Goal: Task Accomplishment & Management: Manage account settings

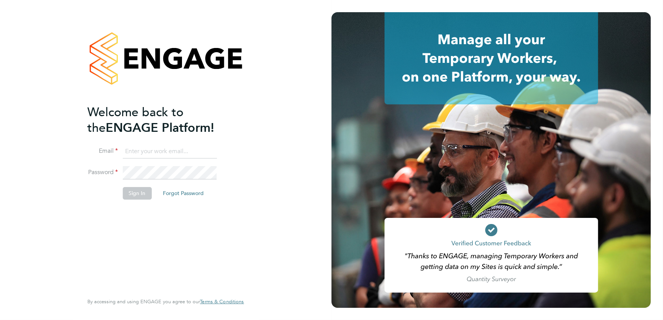
type input "[PERSON_NAME][EMAIL_ADDRESS][DOMAIN_NAME]"
click at [131, 191] on button "Sign In" at bounding box center [136, 193] width 29 height 12
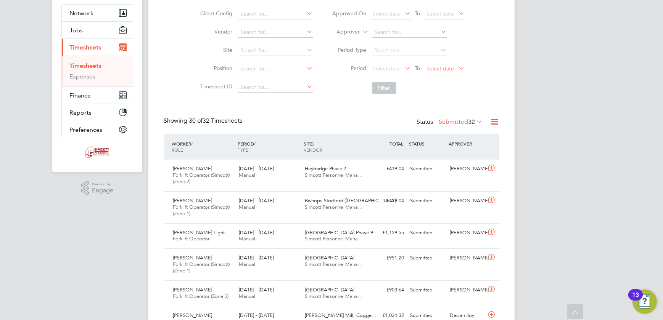
click at [437, 66] on span "Select date" at bounding box center [440, 68] width 27 height 7
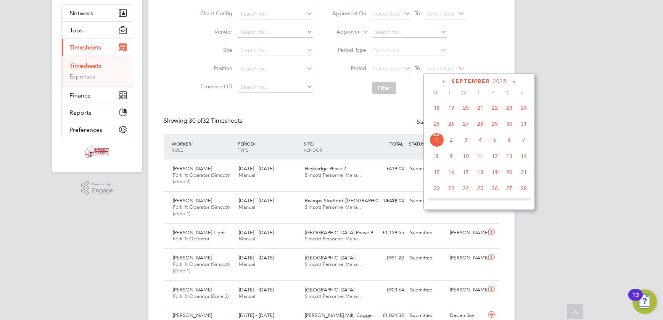
drag, startPoint x: 523, startPoint y: 125, endPoint x: 473, endPoint y: 107, distance: 54.1
click at [522, 125] on span "31" at bounding box center [523, 124] width 14 height 14
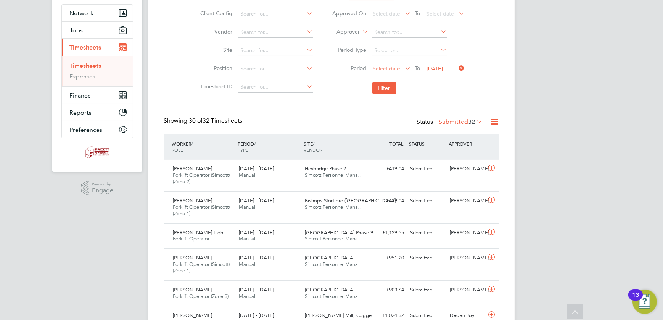
click at [389, 71] on span "Select date" at bounding box center [390, 69] width 41 height 10
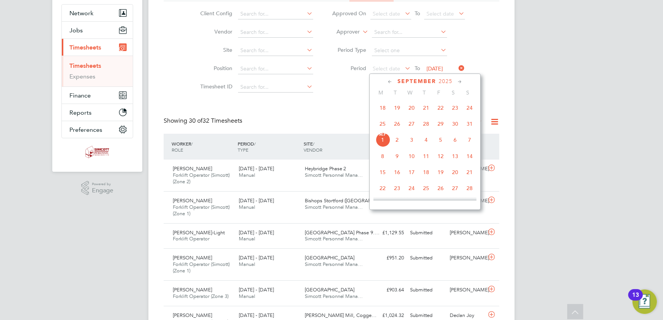
drag, startPoint x: 385, startPoint y: 126, endPoint x: 382, endPoint y: 118, distance: 8.2
click at [385, 125] on span "25" at bounding box center [382, 124] width 14 height 14
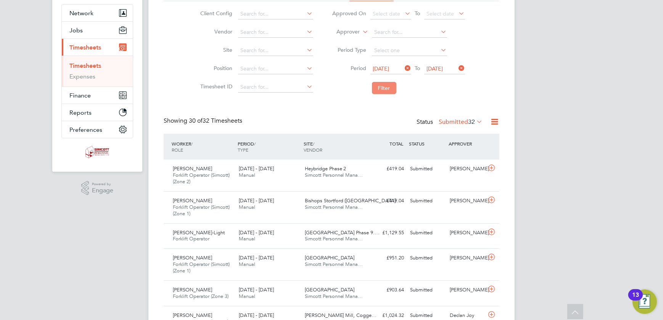
click at [378, 92] on button "Filter" at bounding box center [384, 88] width 24 height 12
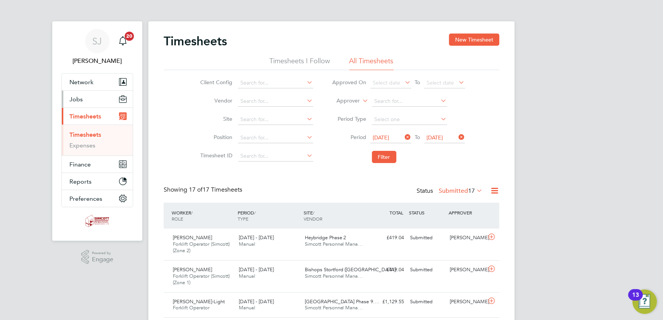
click at [82, 101] on button "Jobs" at bounding box center [97, 99] width 71 height 17
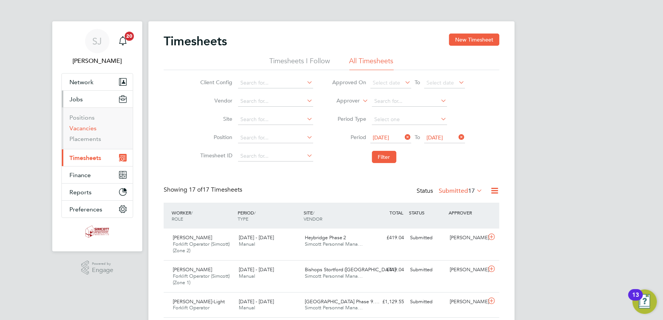
click at [80, 126] on link "Vacancies" at bounding box center [82, 128] width 27 height 7
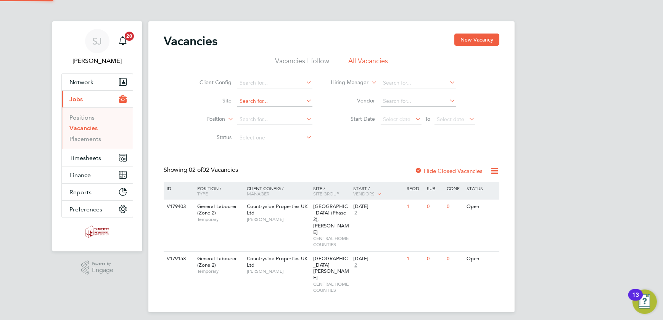
click at [278, 101] on input at bounding box center [274, 101] width 75 height 11
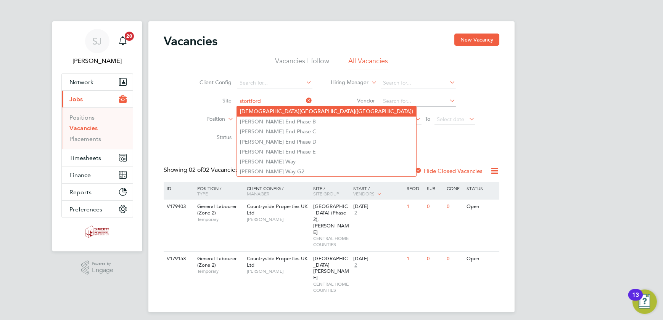
click at [295, 109] on li "Bishops Stortford (Stortford Fields)" at bounding box center [326, 111] width 179 height 10
type input "Bishops Stortford (Stortford Fields)"
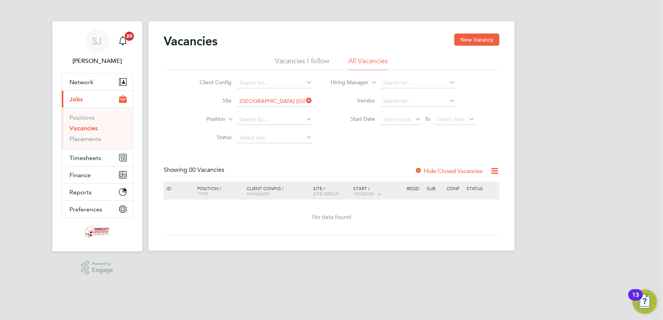
click at [435, 168] on label "Hide Closed Vacancies" at bounding box center [449, 170] width 68 height 7
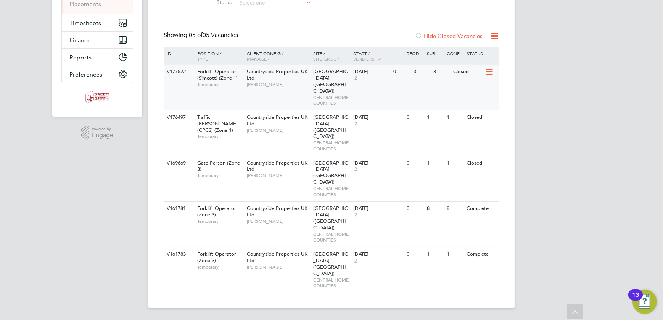
click at [336, 95] on span "CENTRAL HOME COUNTIES" at bounding box center [331, 101] width 36 height 12
click at [379, 88] on div "V177522 Forklift Operator (Simcott) (Zone 1) Temporary Countryside Properties U…" at bounding box center [332, 87] width 336 height 45
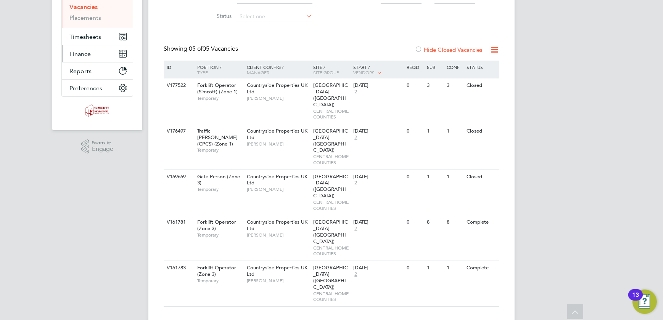
scroll to position [66, 0]
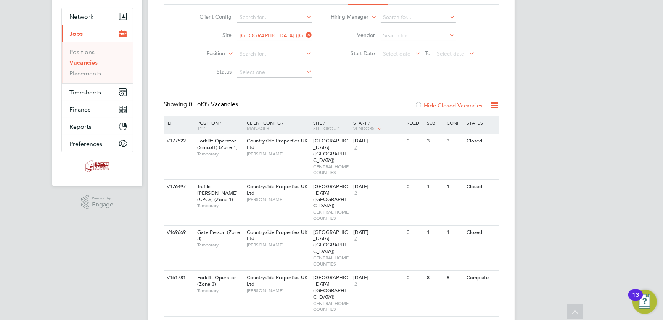
click at [79, 58] on li "Positions" at bounding box center [97, 53] width 57 height 11
click at [78, 63] on link "Vacancies" at bounding box center [83, 62] width 28 height 7
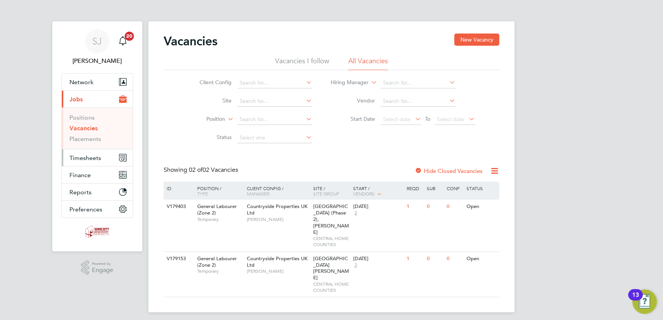
click at [83, 165] on button "Timesheets" at bounding box center [97, 158] width 71 height 17
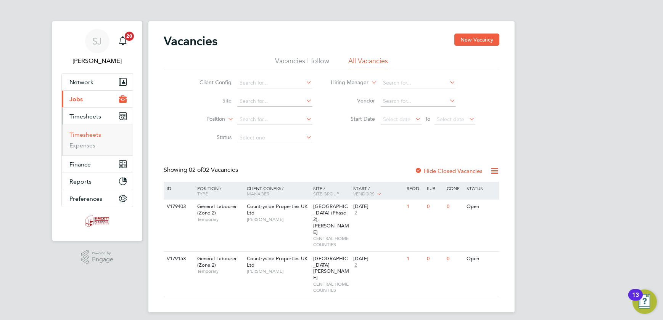
click at [83, 133] on link "Timesheets" at bounding box center [85, 134] width 32 height 7
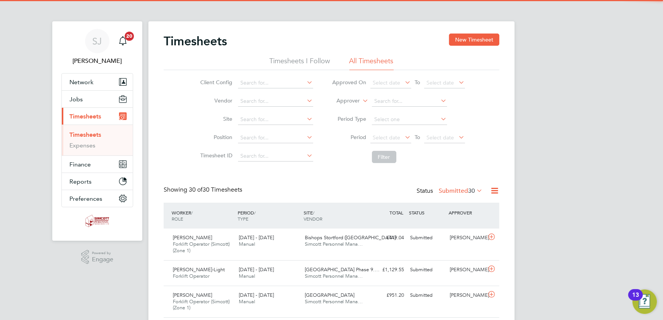
scroll to position [26, 66]
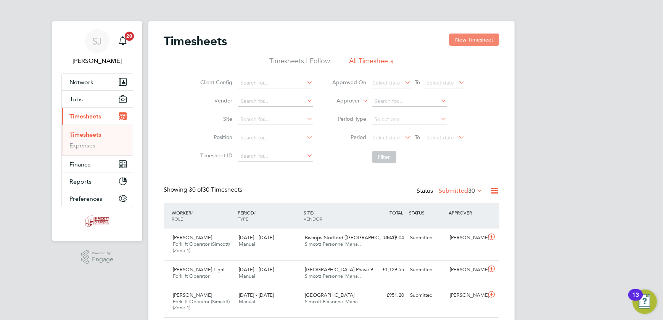
click at [462, 37] on button "New Timesheet" at bounding box center [474, 40] width 50 height 12
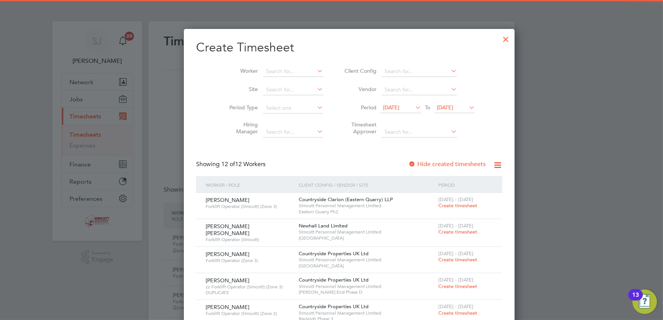
click at [467, 106] on icon at bounding box center [467, 107] width 0 height 11
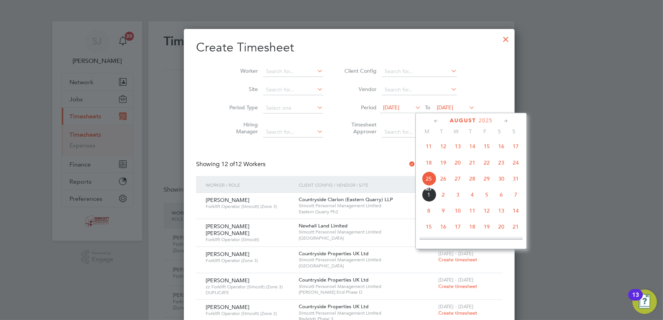
drag, startPoint x: 513, startPoint y: 179, endPoint x: 487, endPoint y: 172, distance: 26.9
click at [510, 179] on span "31" at bounding box center [515, 179] width 14 height 14
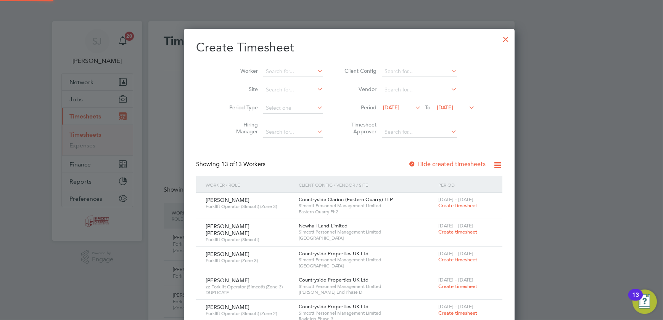
click at [383, 104] on span "18 Aug 2025" at bounding box center [391, 107] width 16 height 7
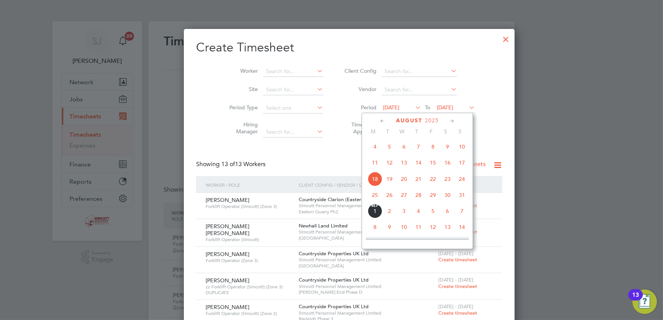
click at [373, 196] on span "25" at bounding box center [375, 195] width 14 height 14
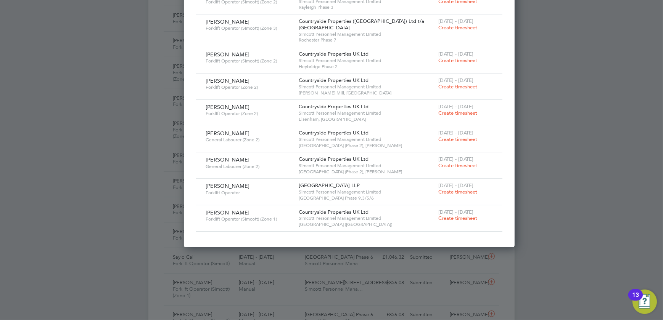
click at [438, 216] on span "Create timesheet" at bounding box center [457, 218] width 39 height 6
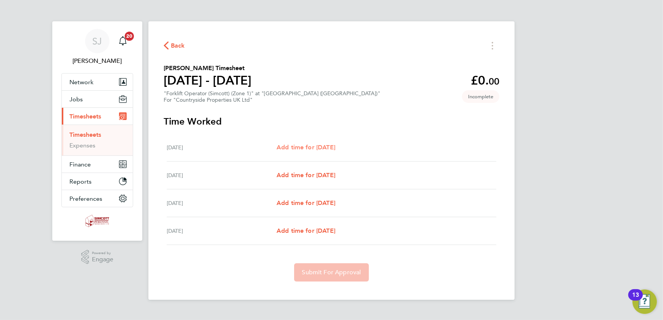
click at [312, 145] on span "Add time for Thu 28 Aug" at bounding box center [306, 147] width 59 height 7
select select "30"
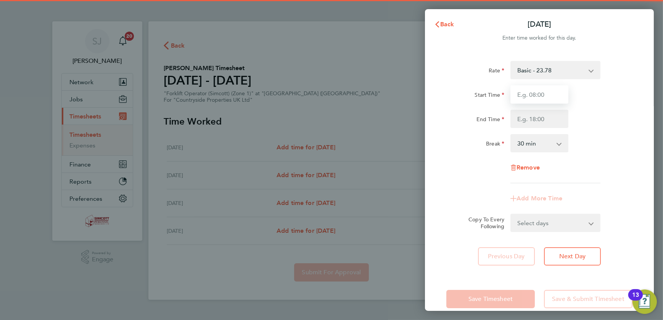
click at [532, 94] on input "Start Time" at bounding box center [539, 94] width 58 height 18
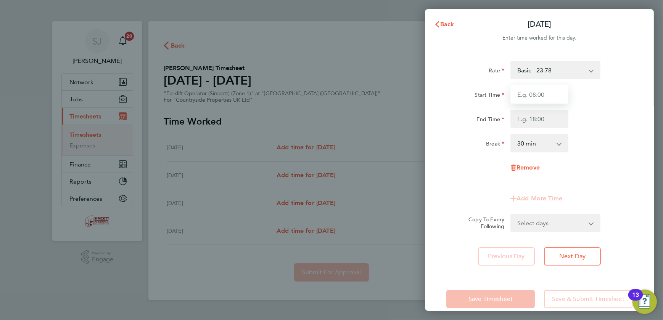
type input "07:30"
type input "17:00"
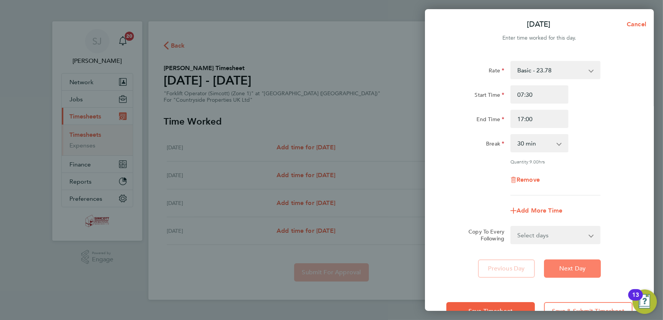
click at [568, 262] on button "Next Day" at bounding box center [572, 269] width 57 height 18
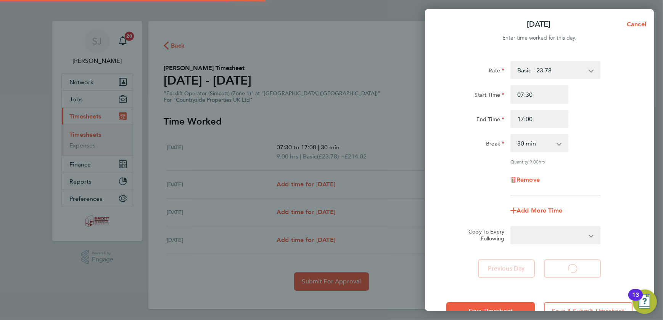
select select "30"
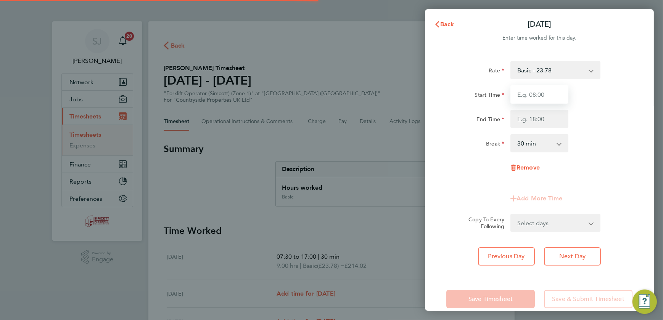
click at [530, 92] on input "Start Time" at bounding box center [539, 94] width 58 height 18
type input "07:30"
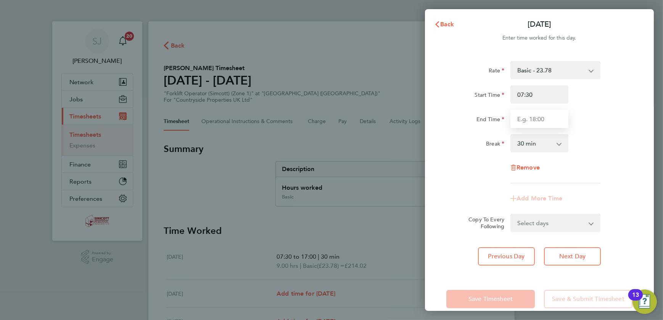
type input "17:00"
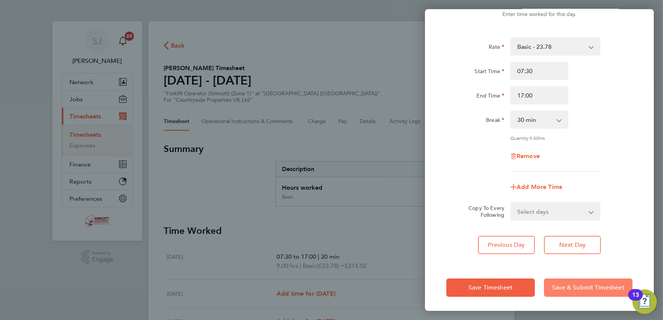
drag, startPoint x: 580, startPoint y: 288, endPoint x: 576, endPoint y: 289, distance: 4.3
click at [580, 289] on span "Save & Submit Timesheet" at bounding box center [588, 288] width 72 height 8
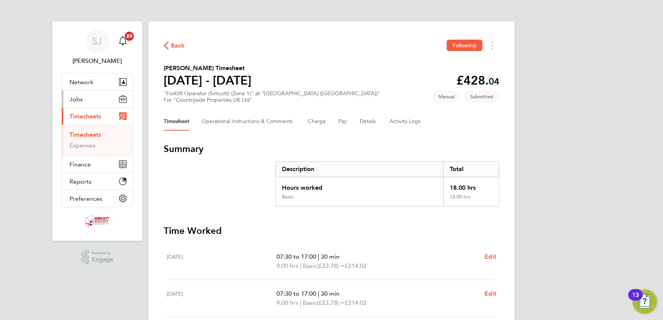
click at [83, 96] on button "Jobs" at bounding box center [97, 99] width 71 height 17
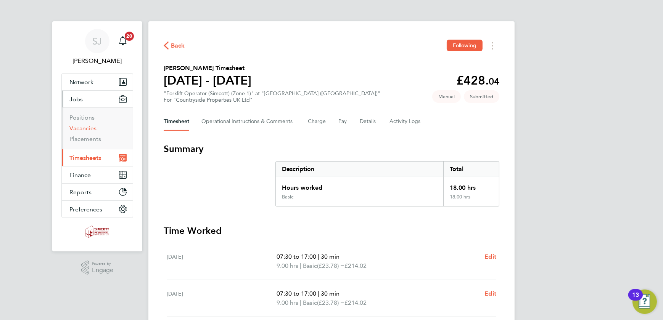
click at [82, 127] on link "Vacancies" at bounding box center [82, 128] width 27 height 7
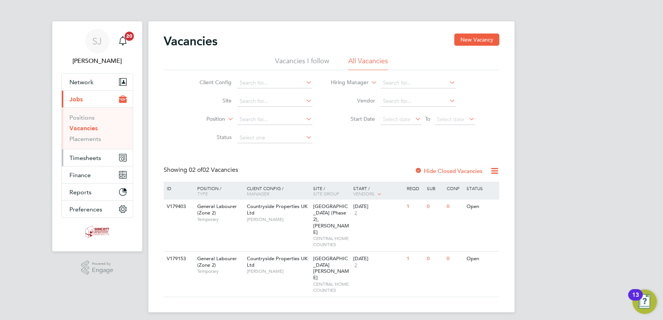
click at [85, 156] on span "Timesheets" at bounding box center [85, 157] width 32 height 7
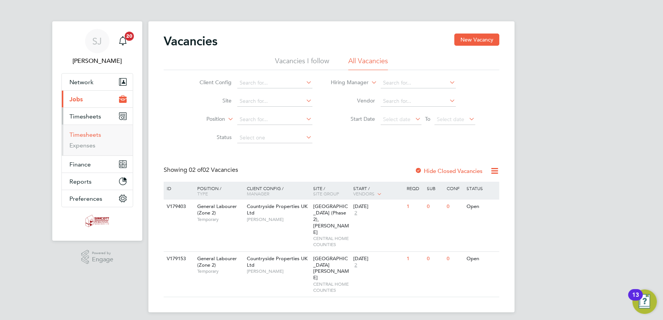
click at [90, 133] on link "Timesheets" at bounding box center [85, 134] width 32 height 7
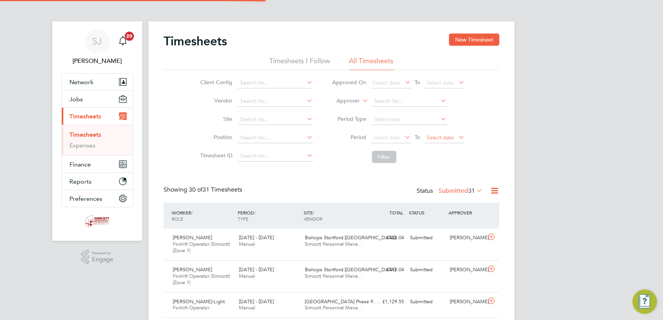
scroll to position [19, 66]
click at [449, 134] on span "Select date" at bounding box center [440, 137] width 27 height 7
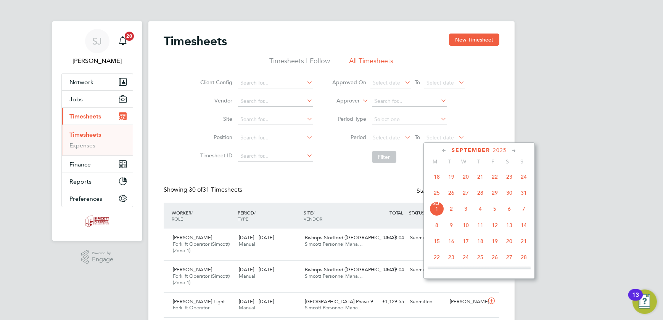
click at [525, 195] on span "31" at bounding box center [523, 193] width 14 height 14
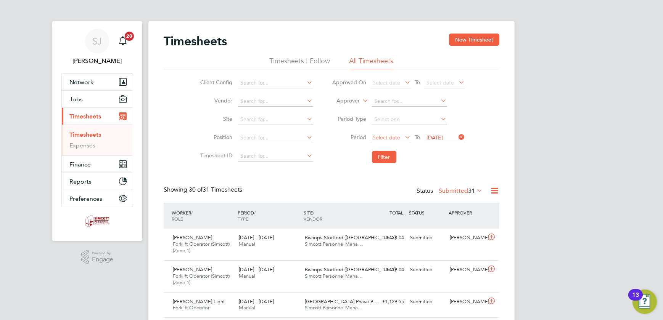
click at [385, 141] on span "Select date" at bounding box center [390, 138] width 41 height 10
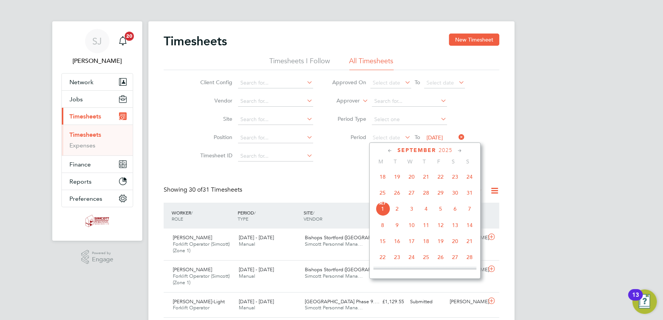
click at [388, 194] on span "25" at bounding box center [382, 193] width 14 height 14
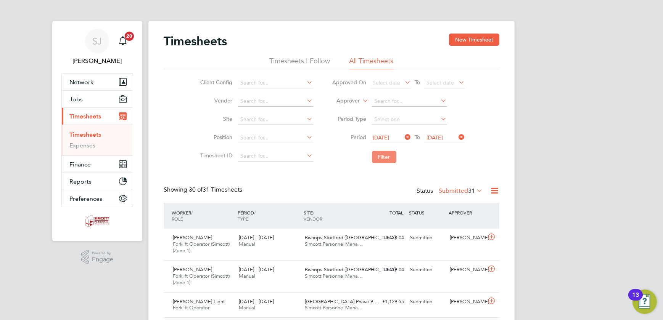
click at [379, 160] on button "Filter" at bounding box center [384, 157] width 24 height 12
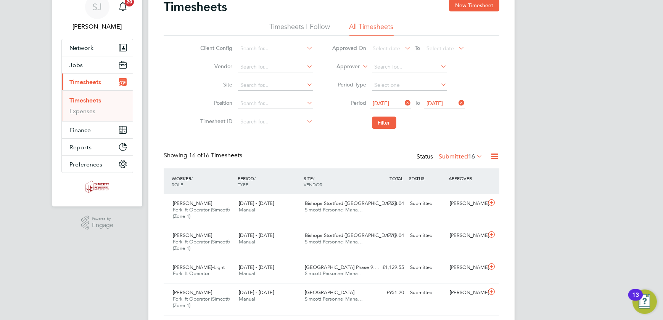
click at [458, 155] on label "Submitted 16" at bounding box center [461, 157] width 44 height 8
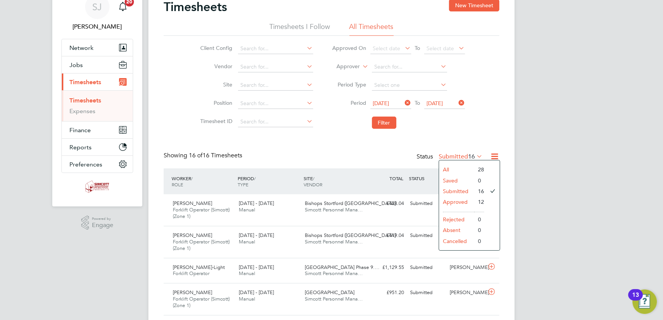
click at [443, 169] on li "All" at bounding box center [456, 169] width 35 height 11
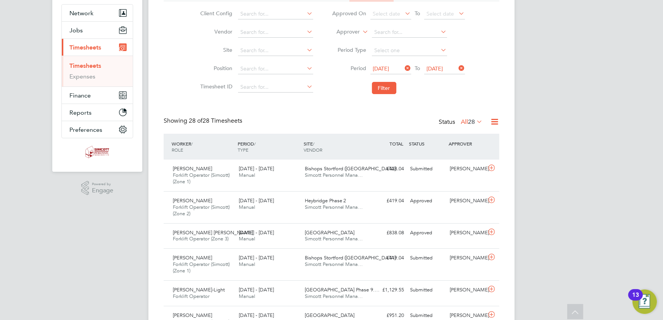
click at [465, 121] on label "All 28" at bounding box center [472, 122] width 22 height 8
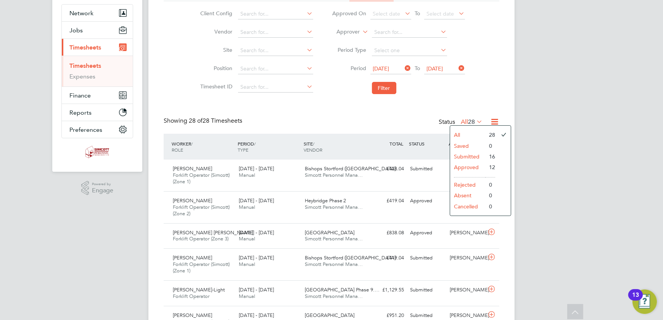
click at [457, 156] on li "Submitted" at bounding box center [467, 156] width 35 height 11
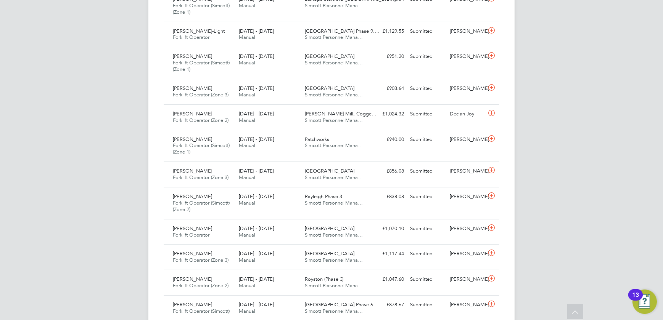
scroll to position [138, 0]
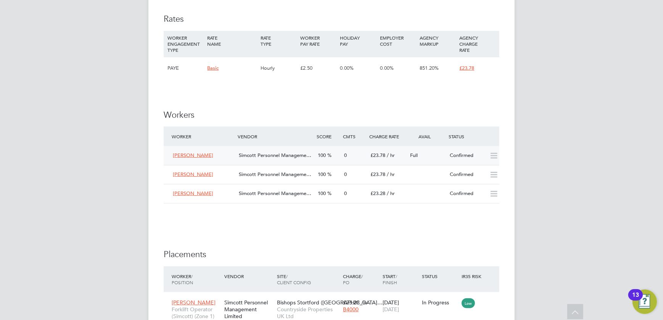
click at [365, 156] on div "0" at bounding box center [354, 156] width 26 height 13
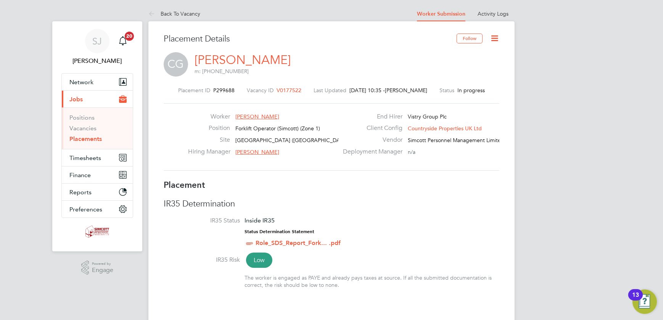
click at [496, 37] on icon at bounding box center [495, 39] width 10 height 10
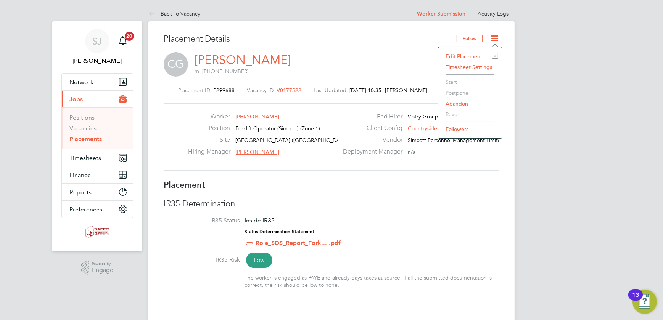
click at [465, 56] on li "Edit Placement e" at bounding box center [470, 56] width 56 height 11
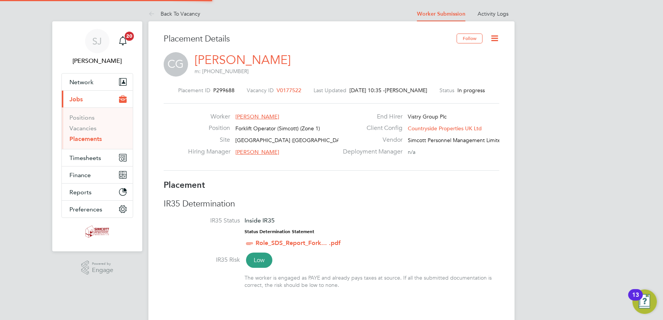
type input "Kirean Pawsey"
type input "Shaun McGrenra"
type input "25 Jul 2025"
type input "01 Sep 2025"
type input "07:30"
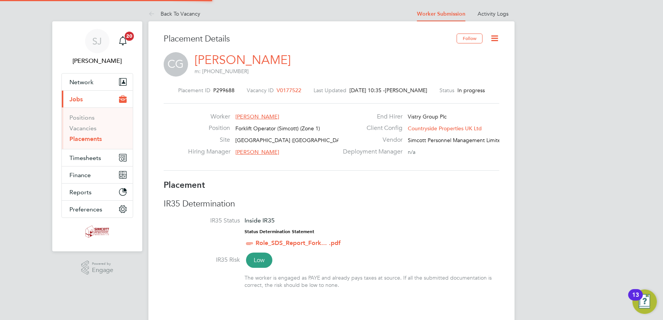
type input "16:30"
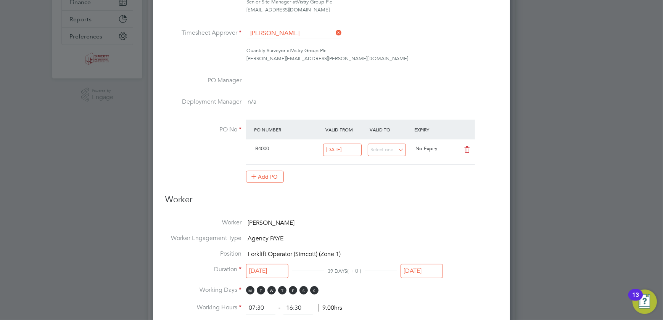
click at [420, 265] on input "01 Sep 2025" at bounding box center [421, 271] width 42 height 14
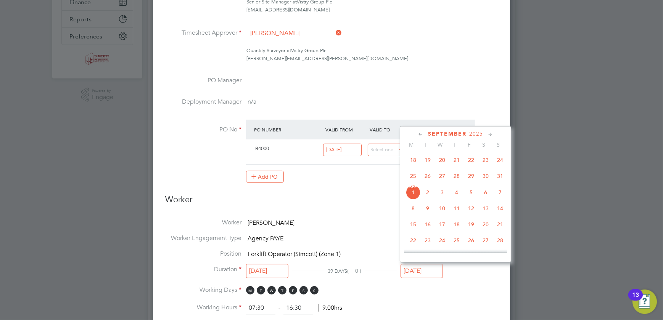
click at [442, 176] on span "27" at bounding box center [442, 176] width 14 height 14
type input "27 Aug 2025"
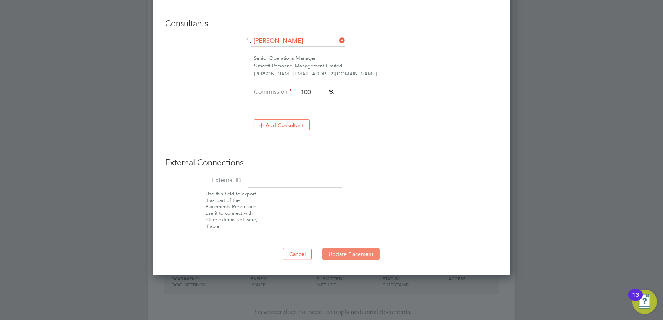
click at [359, 251] on button "Update Placement" at bounding box center [350, 254] width 57 height 12
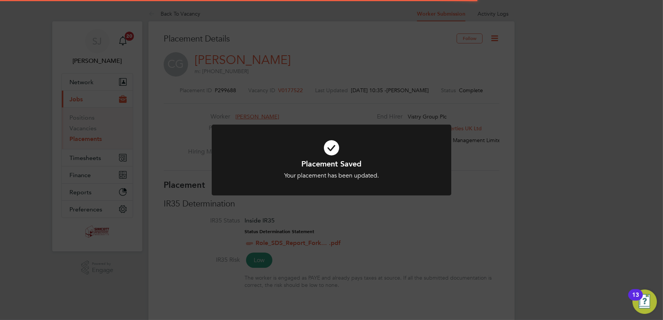
click at [484, 150] on div "Placement Saved Your placement has been updated. Cancel Okay" at bounding box center [331, 160] width 663 height 320
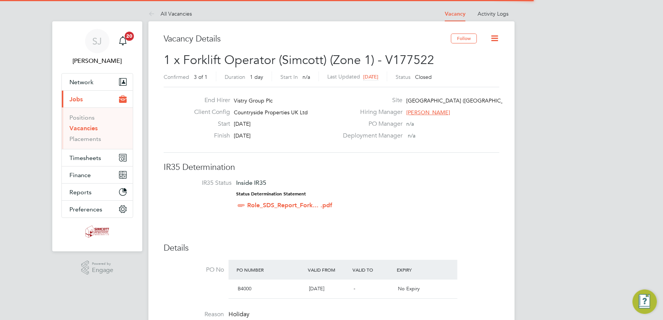
click at [495, 39] on icon at bounding box center [495, 39] width 10 height 10
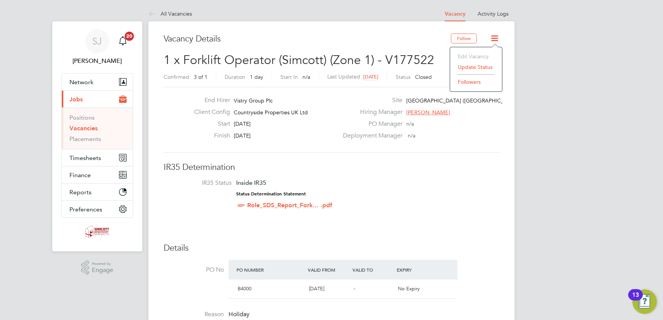
click at [474, 66] on li "Update Status" at bounding box center [476, 67] width 44 height 11
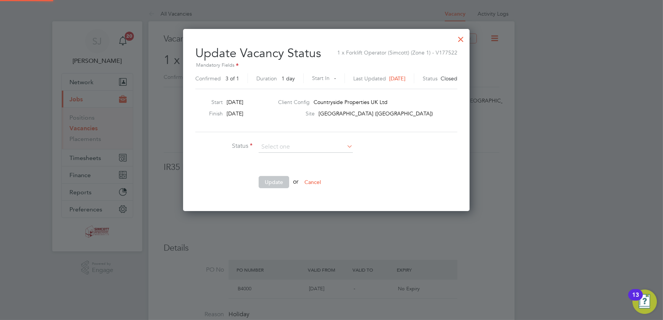
scroll to position [182, 297]
click at [287, 156] on li "Open" at bounding box center [306, 157] width 95 height 10
type input "Open"
click at [272, 183] on button "Update" at bounding box center [274, 182] width 31 height 12
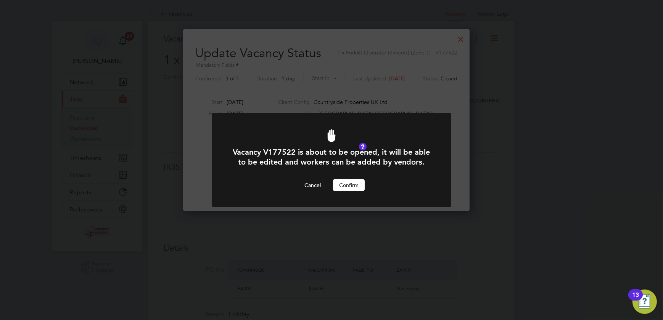
click at [352, 182] on button "Confirm" at bounding box center [349, 185] width 32 height 12
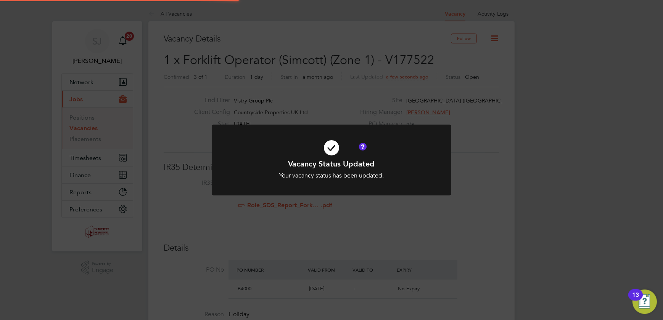
scroll to position [23, 53]
click at [468, 115] on div "Vacancy Status Updated Your vacancy status has been updated. Cancel Okay" at bounding box center [331, 160] width 663 height 320
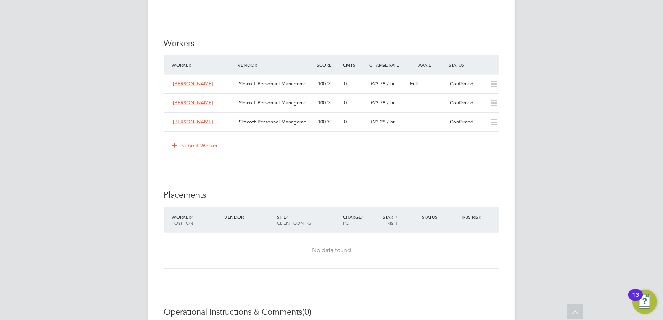
scroll to position [589, 0]
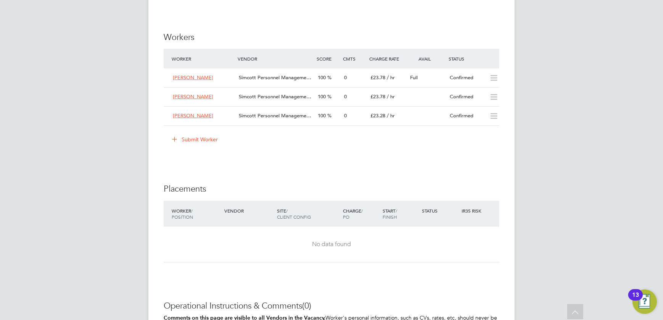
click at [202, 140] on button "Submit Worker" at bounding box center [195, 139] width 57 height 12
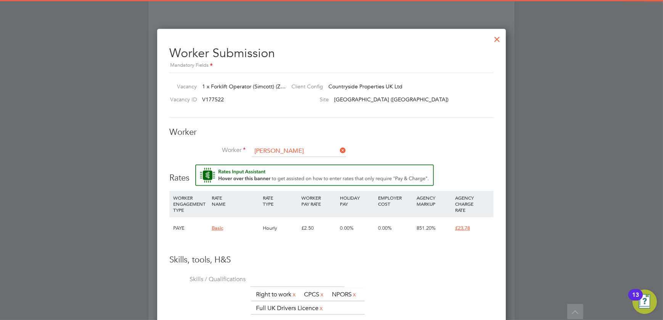
click at [278, 161] on li "Paul M artin (pama)" at bounding box center [299, 162] width 95 height 10
type input "Paul Martin (pama)"
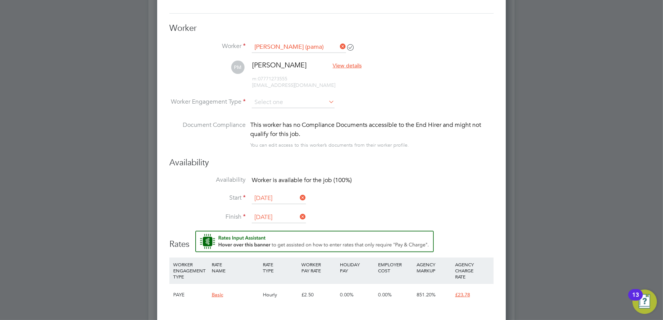
click at [285, 109] on li "Worker Engagement Type" at bounding box center [331, 109] width 324 height 24
click at [291, 103] on input at bounding box center [293, 102] width 83 height 11
click at [272, 121] on li "PAYE" at bounding box center [293, 122] width 83 height 10
type input "PAYE"
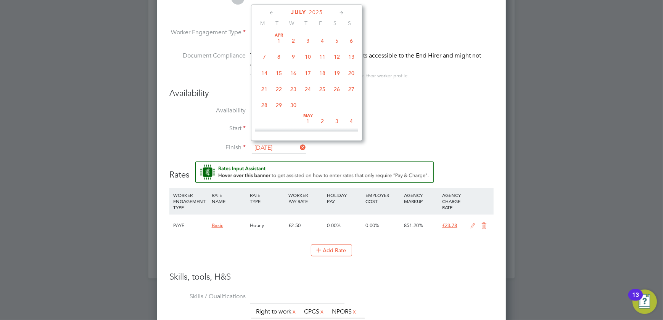
drag, startPoint x: 268, startPoint y: 144, endPoint x: 273, endPoint y: 142, distance: 4.6
click at [273, 143] on input "25 Jul 2025" at bounding box center [279, 148] width 54 height 11
click at [353, 70] on span "26" at bounding box center [351, 62] width 14 height 14
type input "26 Apr 2026"
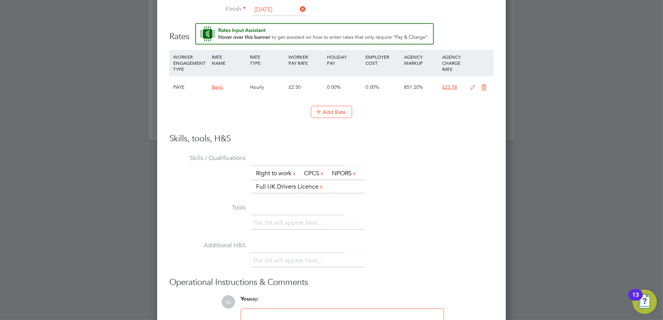
click at [479, 86] on icon at bounding box center [484, 88] width 10 height 6
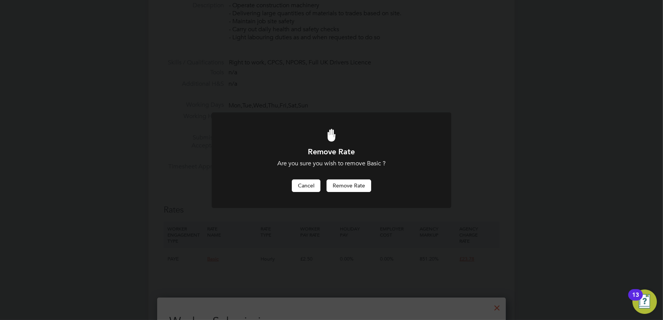
click at [307, 186] on button "Cancel" at bounding box center [306, 186] width 29 height 12
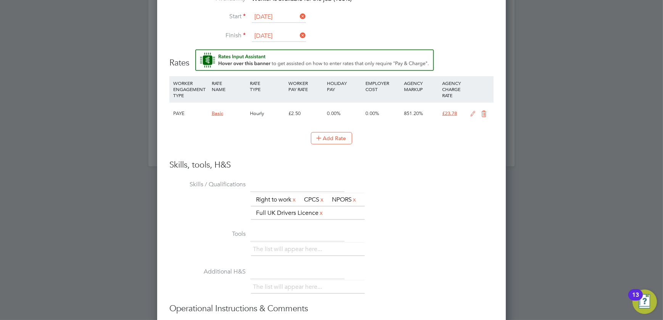
click at [471, 111] on icon at bounding box center [473, 114] width 10 height 6
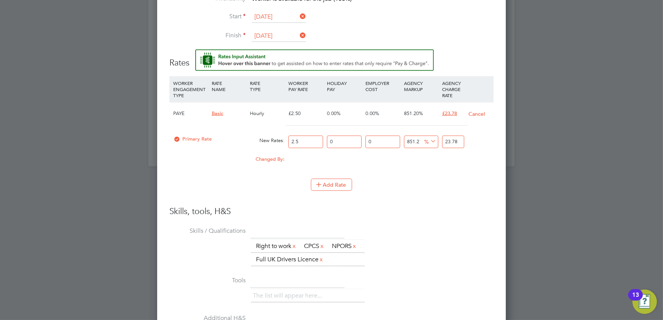
drag, startPoint x: 305, startPoint y: 140, endPoint x: 276, endPoint y: 141, distance: 29.4
click at [283, 141] on div "Primary Rate New Rates: 2.5 0 n/a 0 n/a 851.2 0 % 23.78" at bounding box center [331, 142] width 324 height 20
type input "2"
type input "19.024"
type input "22"
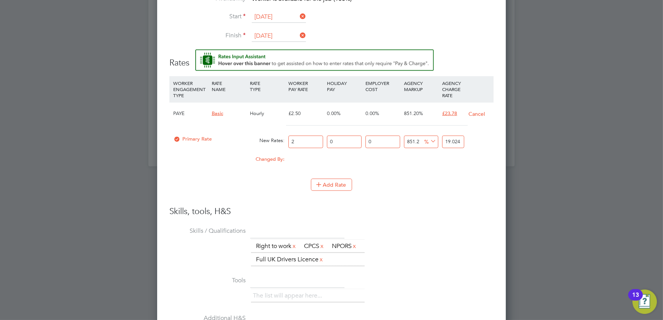
type input "209.264"
type input "22.5"
type input "214.02"
type input "22.50"
drag, startPoint x: 444, startPoint y: 140, endPoint x: 474, endPoint y: 141, distance: 30.2
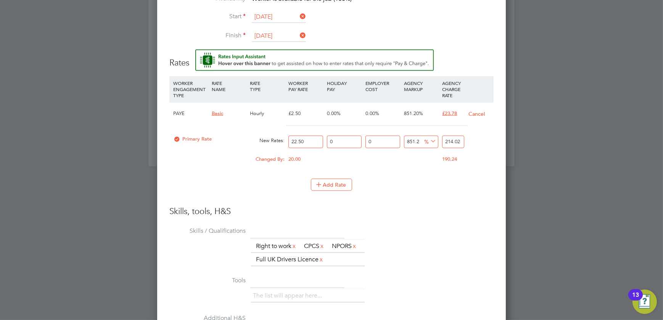
click at [474, 141] on div "Primary Rate New Rates: 22.50 0 n/a 0 n/a 851.2 191.52 % 214.02" at bounding box center [331, 142] width 324 height 20
type input "-91.11111111111111"
type input "2"
type input "2.2222222222222223"
type input "23"
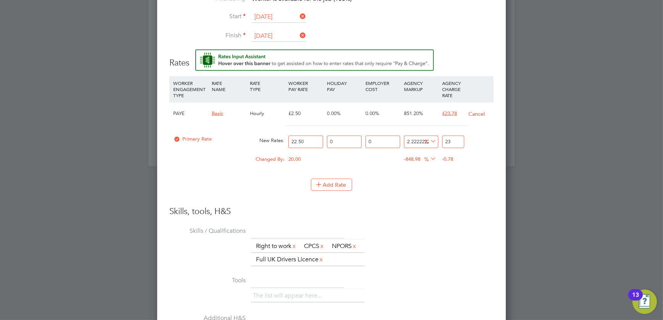
type input "5.333333333333333"
type input "23.7"
type input "5.688888888888889"
type input "23.78"
drag, startPoint x: 516, startPoint y: 233, endPoint x: 447, endPoint y: 224, distance: 69.5
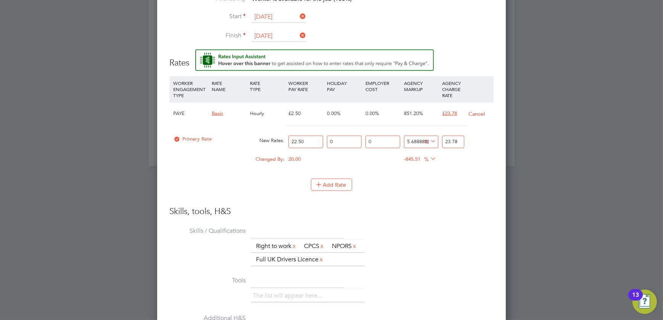
click at [511, 233] on div at bounding box center [331, 160] width 663 height 320
click at [426, 216] on div "Skills, tools, H&S Skills / Qualifications The list will appear here... Right t…" at bounding box center [331, 315] width 324 height 218
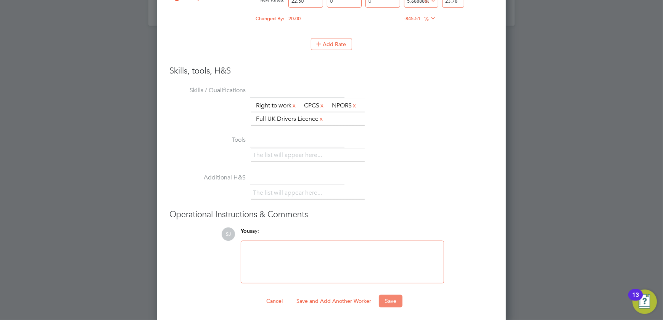
click at [392, 301] on button "Save" at bounding box center [391, 301] width 24 height 12
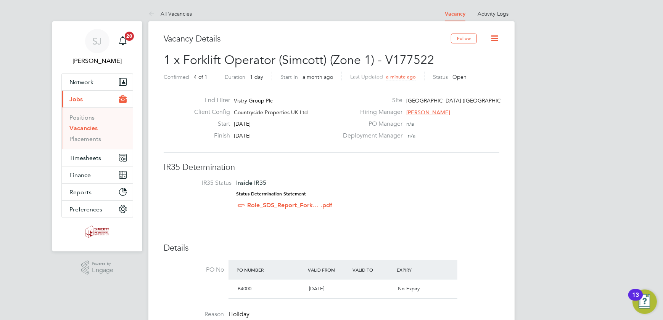
click at [499, 37] on icon at bounding box center [495, 39] width 10 height 10
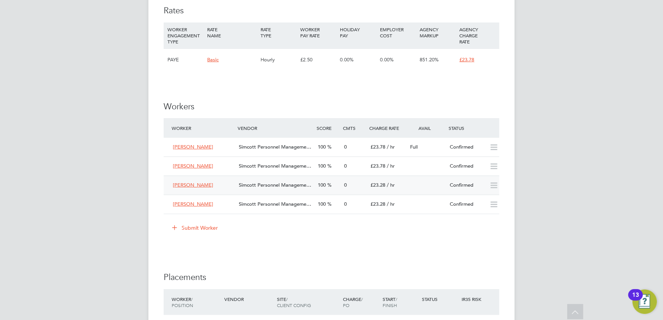
click at [340, 183] on div "100" at bounding box center [328, 185] width 26 height 13
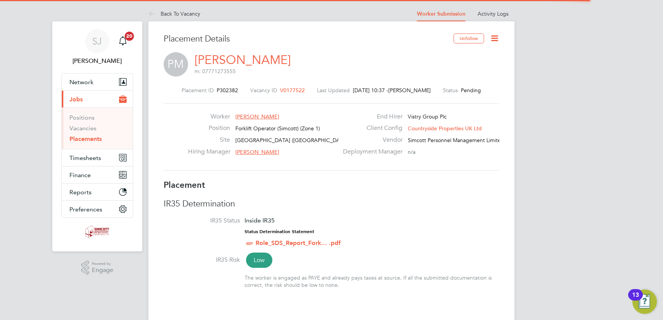
click at [495, 42] on icon at bounding box center [495, 39] width 10 height 10
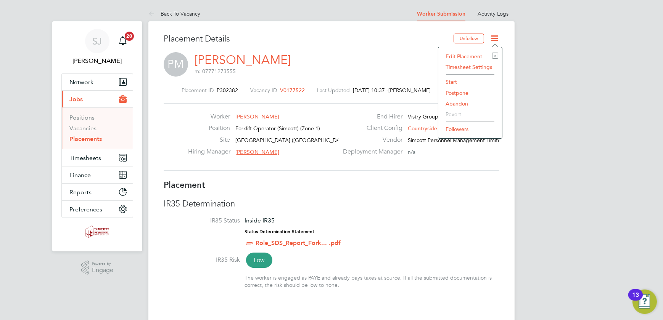
click at [451, 80] on li "Start" at bounding box center [470, 82] width 56 height 11
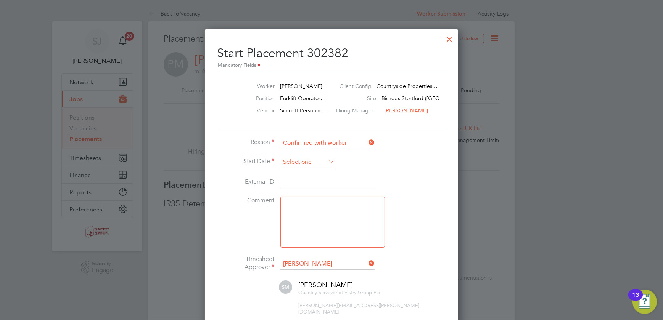
click at [301, 162] on input at bounding box center [307, 162] width 54 height 11
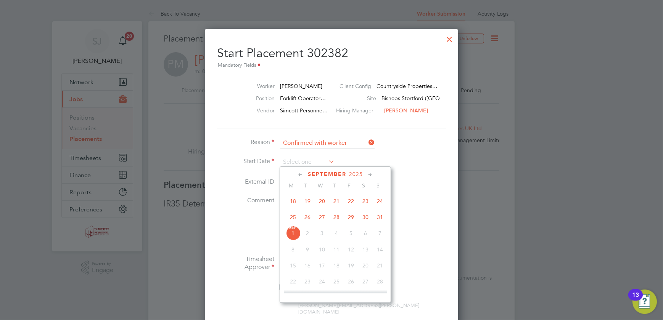
click at [337, 217] on span "28" at bounding box center [336, 217] width 14 height 14
type input "28 Aug 2025"
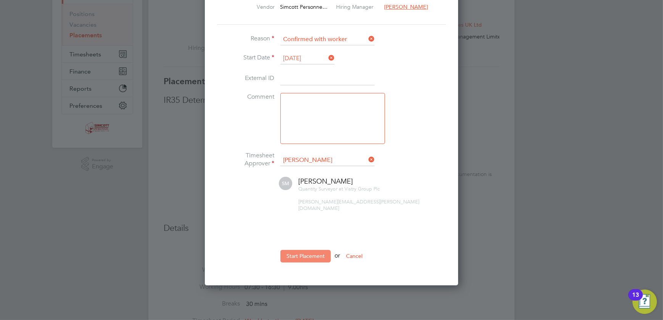
click at [315, 250] on button "Start Placement" at bounding box center [305, 256] width 50 height 12
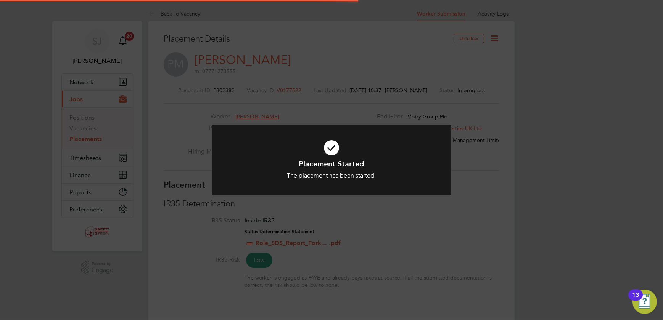
click at [516, 130] on div "Placement Started The placement has been started. Cancel Okay" at bounding box center [331, 160] width 663 height 320
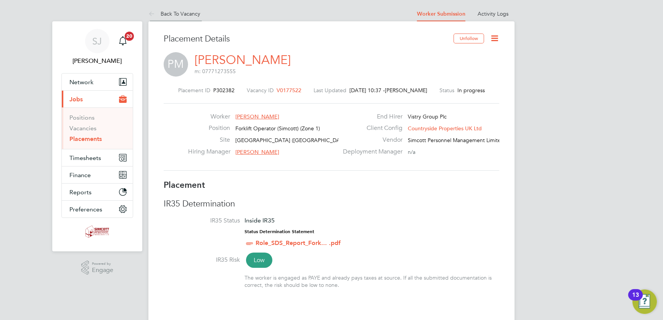
click at [171, 16] on link "Back To Vacancy" at bounding box center [174, 13] width 52 height 7
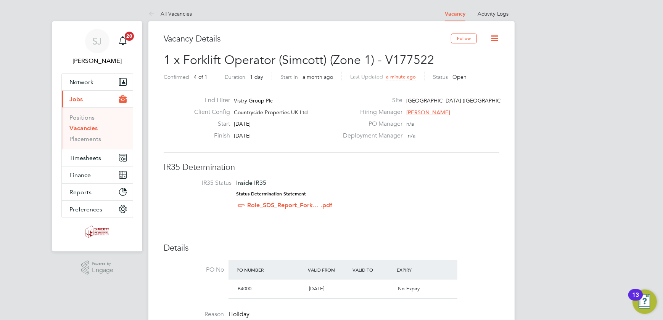
click at [492, 39] on icon at bounding box center [495, 39] width 10 height 10
click at [473, 64] on li "Update Status" at bounding box center [476, 67] width 44 height 11
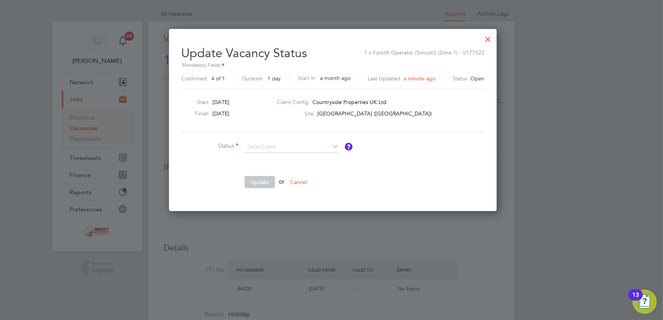
click at [277, 166] on li "Closed" at bounding box center [291, 167] width 95 height 10
type input "Closed"
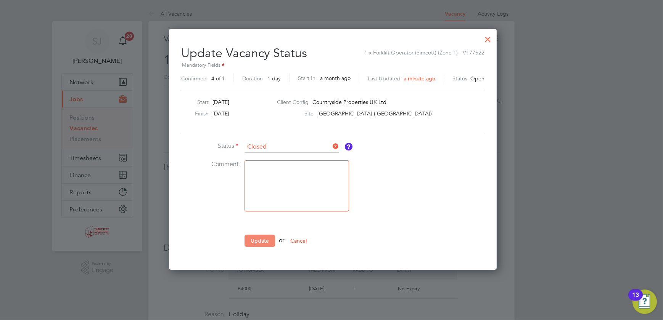
click at [259, 244] on button "Update" at bounding box center [259, 241] width 31 height 12
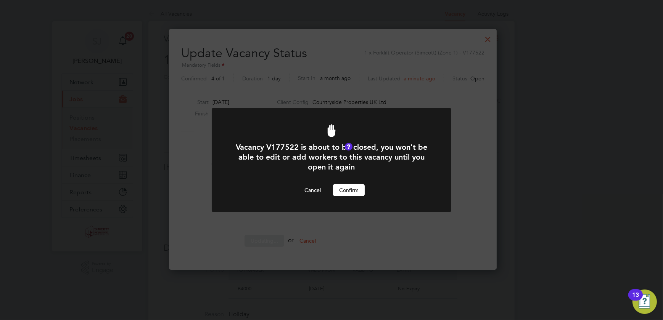
click at [342, 193] on button "Confirm" at bounding box center [349, 190] width 32 height 12
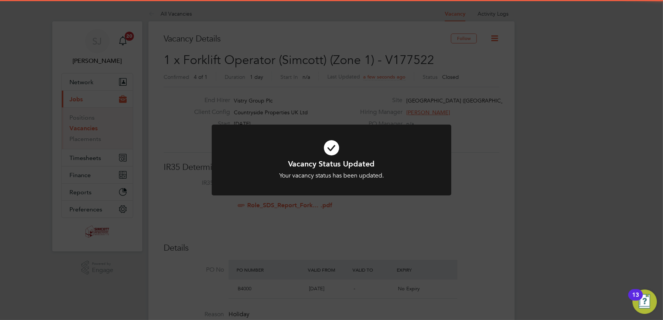
drag, startPoint x: 538, startPoint y: 125, endPoint x: 512, endPoint y: 123, distance: 25.7
click at [538, 125] on div "Vacancy Status Updated Your vacancy status has been updated. Cancel Okay" at bounding box center [331, 160] width 663 height 320
